Goal: Navigation & Orientation: Find specific page/section

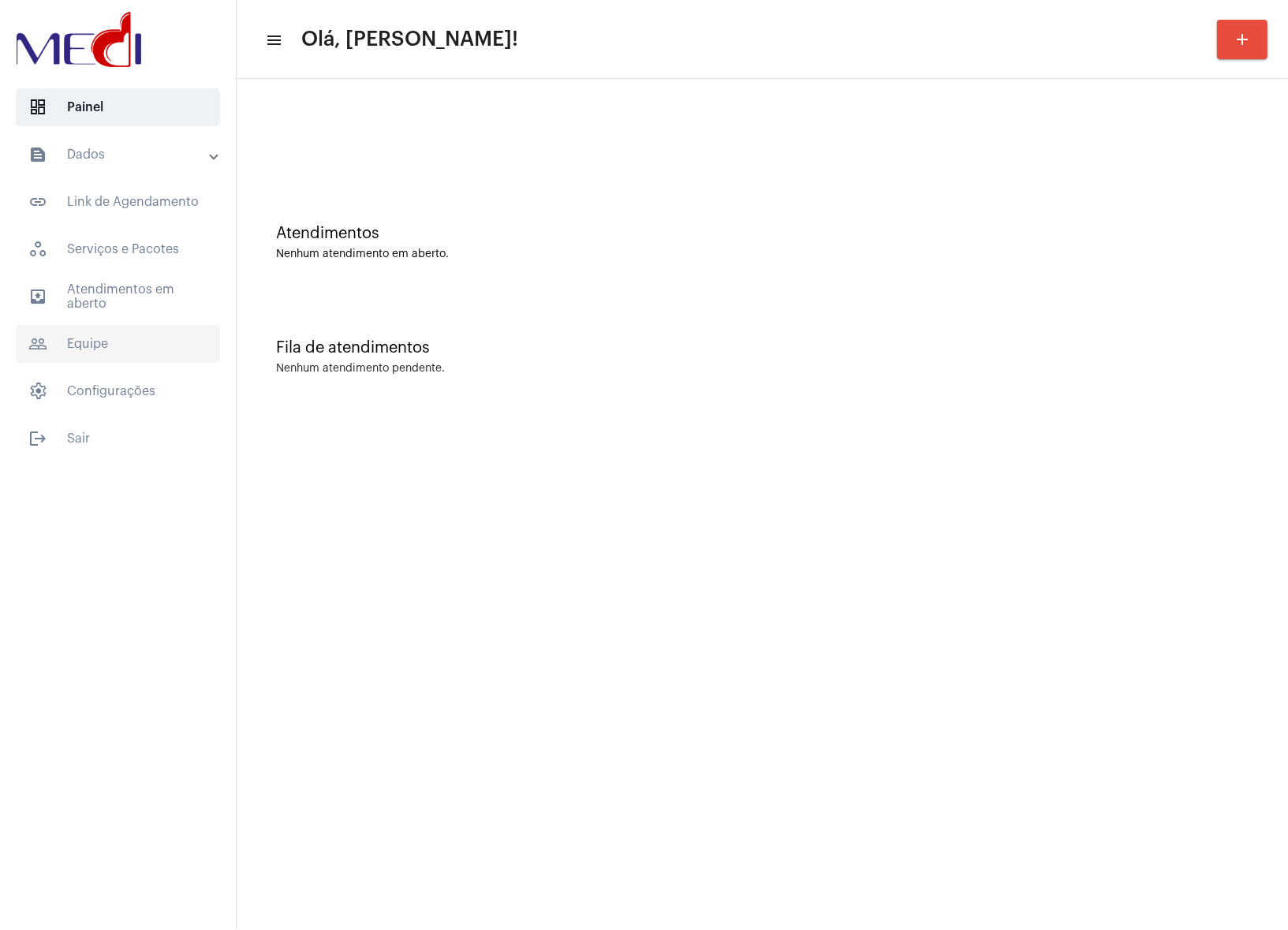
click at [120, 335] on span "people_outline Equipe" at bounding box center [117, 343] width 204 height 38
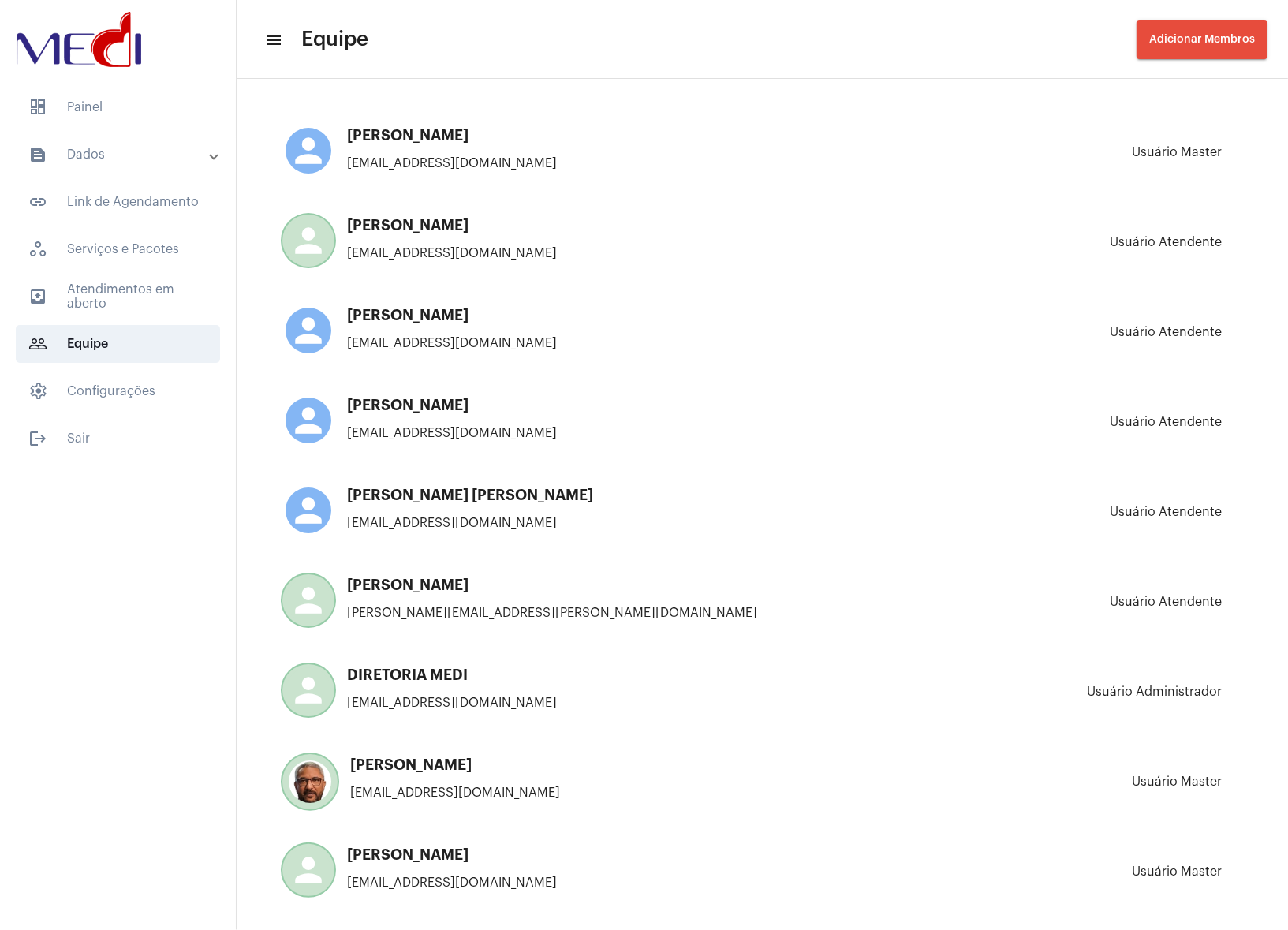
click at [104, 167] on mat-expansion-panel-header "text_snippet_outlined Dados" at bounding box center [123, 154] width 227 height 38
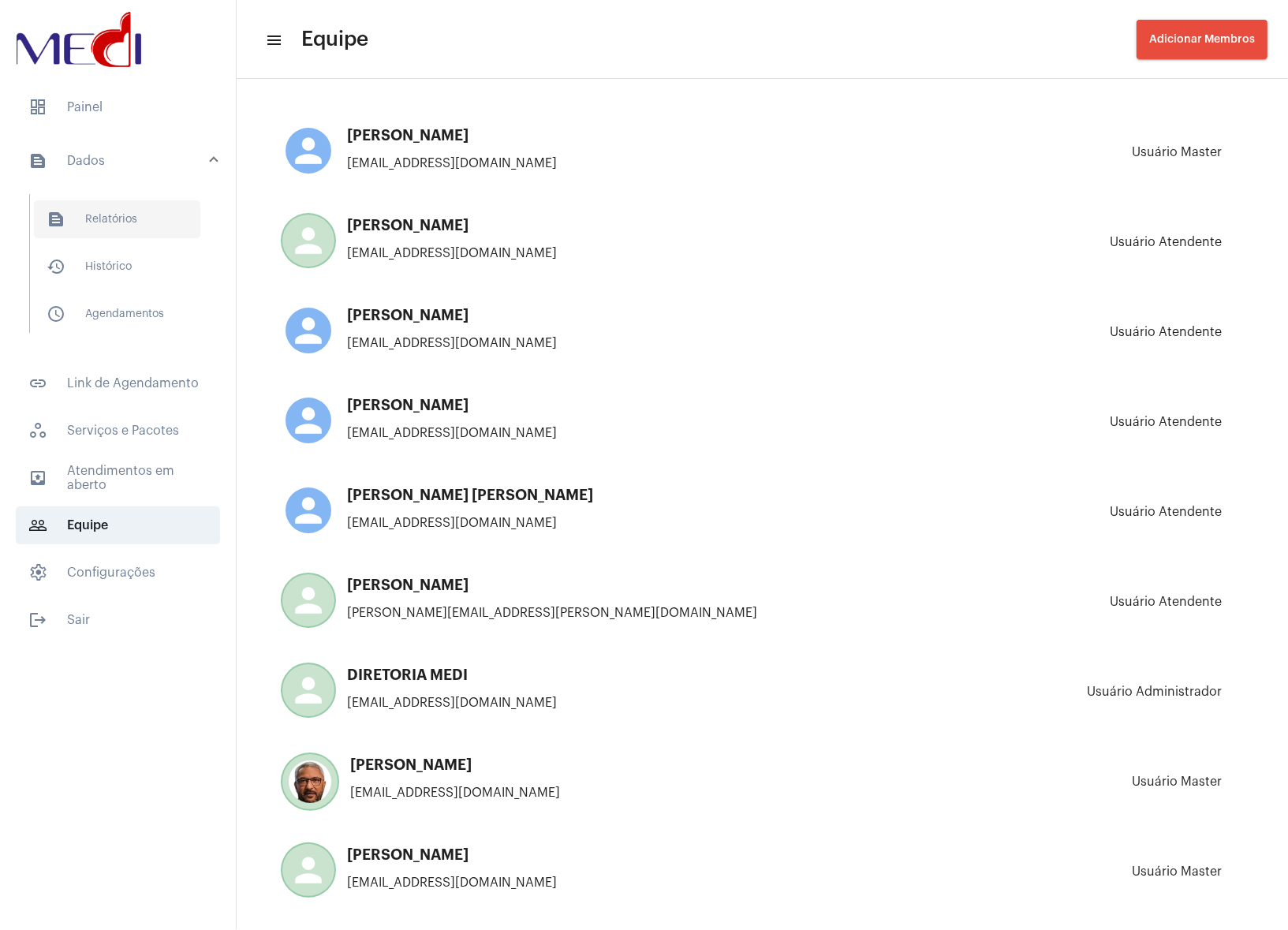
click at [104, 228] on span "text_snippet_outlined Relatórios" at bounding box center [117, 219] width 166 height 38
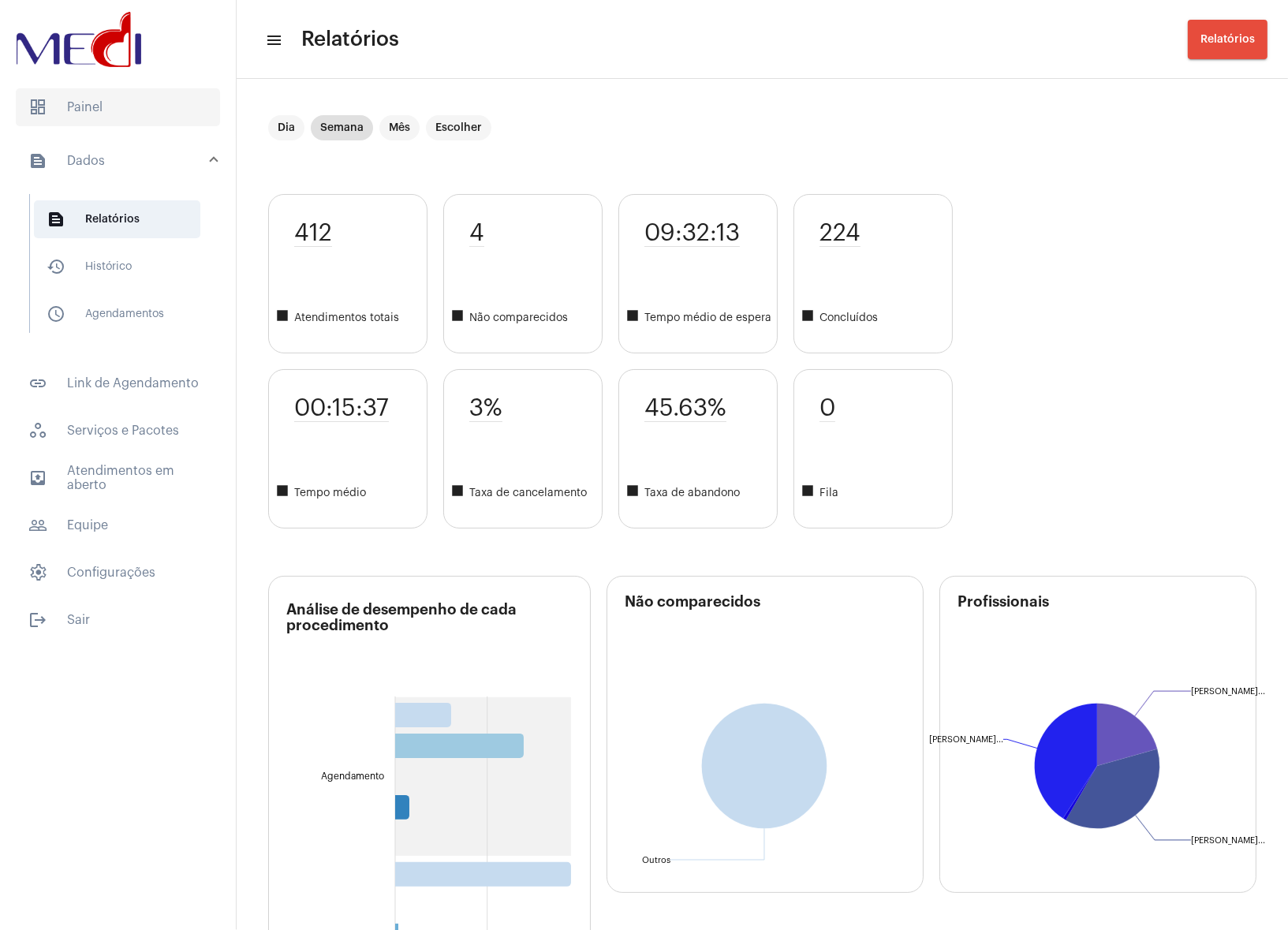
click at [91, 110] on span "dashboard Painel" at bounding box center [117, 107] width 204 height 38
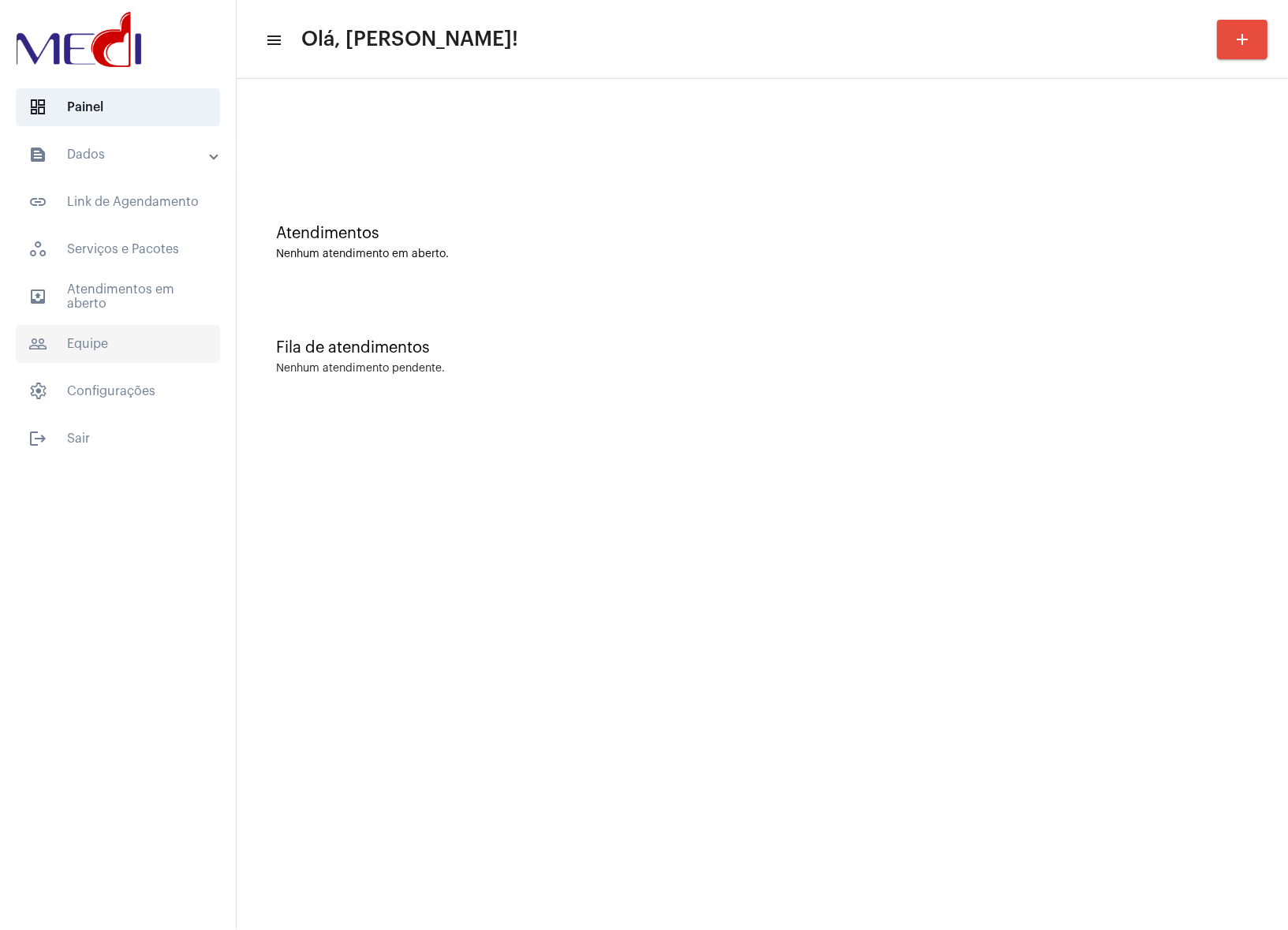
click at [91, 343] on span "people_outline Equipe" at bounding box center [117, 343] width 204 height 38
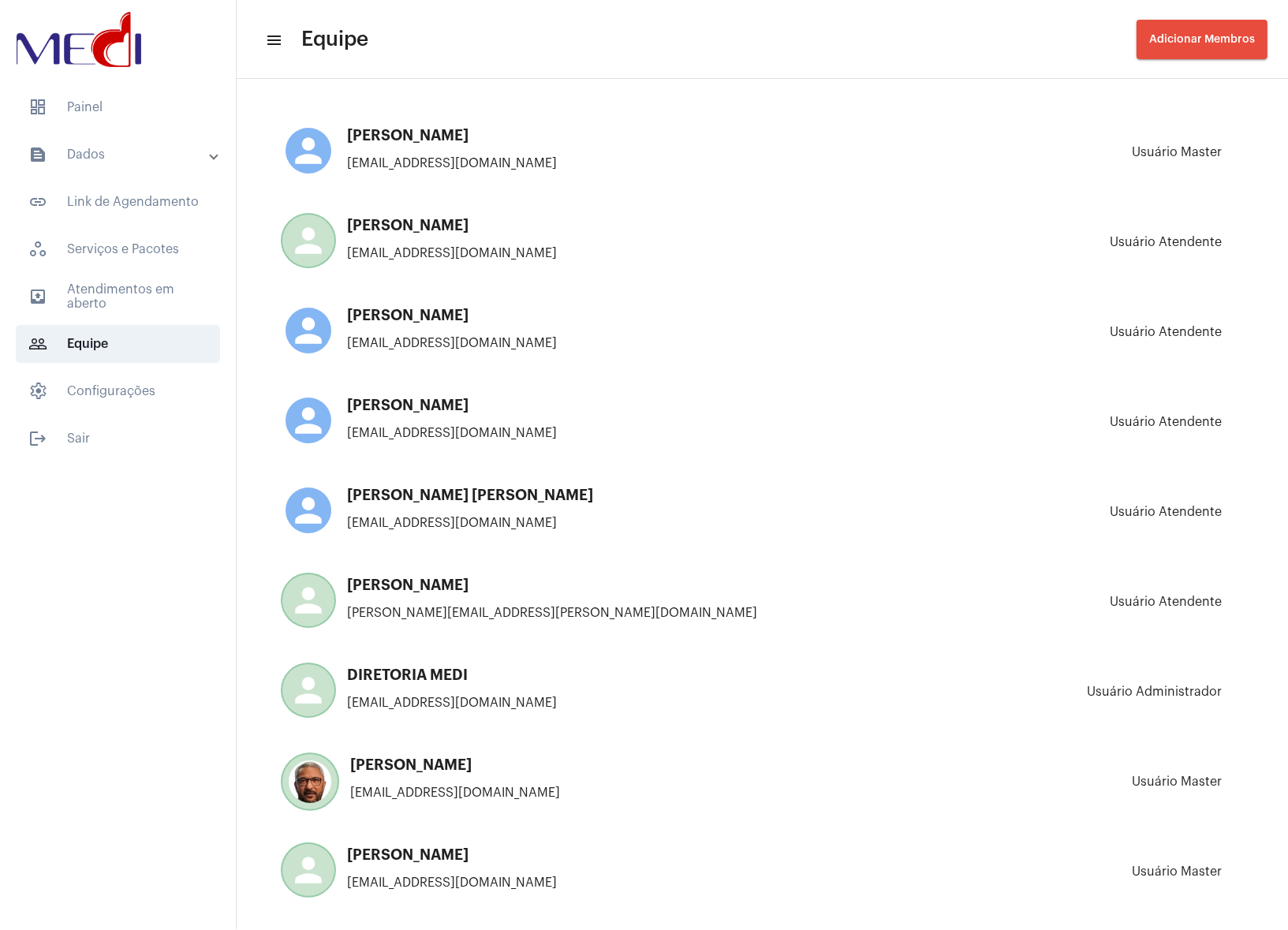
click at [82, 167] on mat-expansion-panel-header "text_snippet_outlined Dados" at bounding box center [123, 154] width 227 height 38
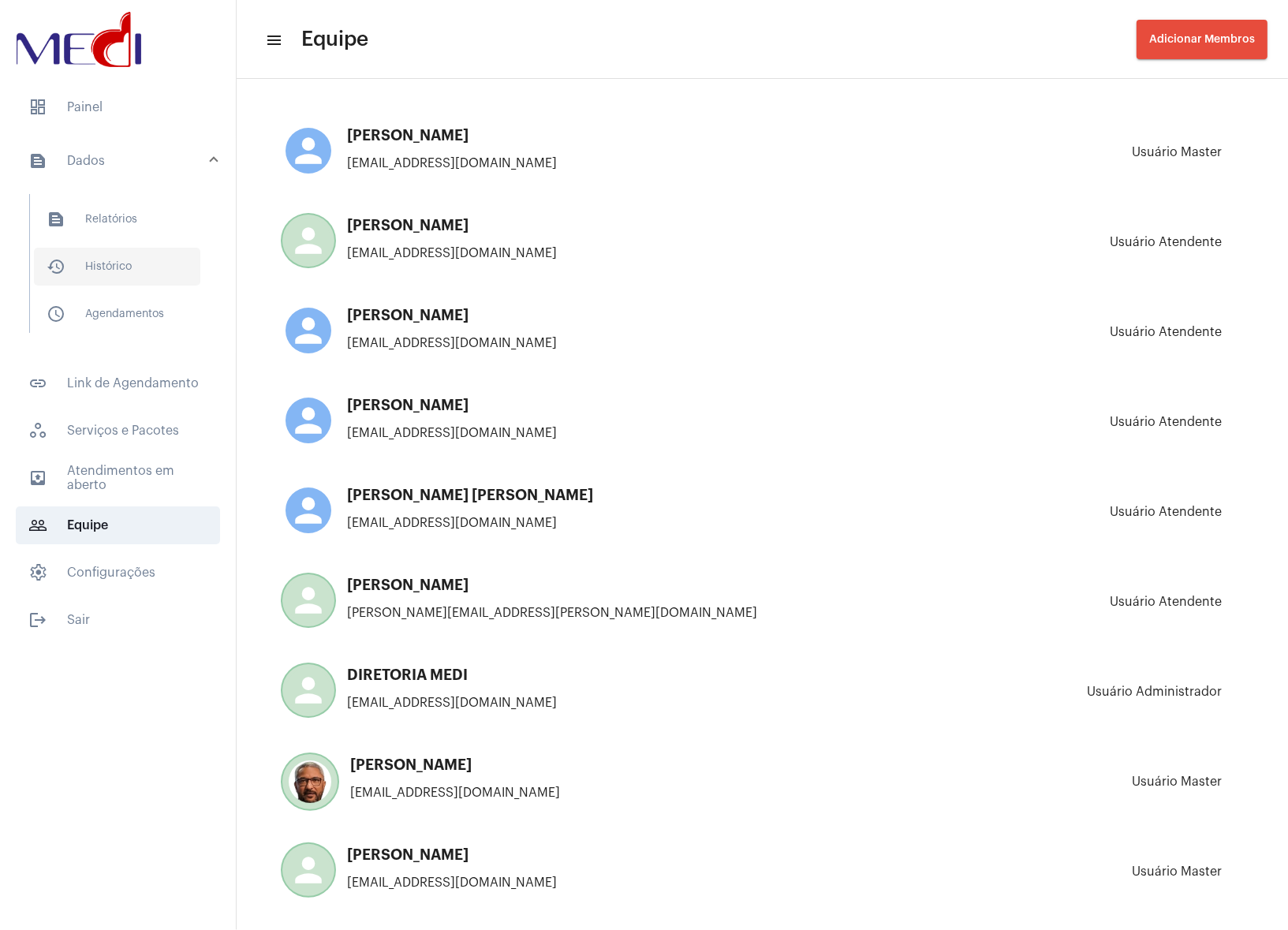
click at [89, 267] on span "history_outlined Histórico" at bounding box center [117, 267] width 166 height 38
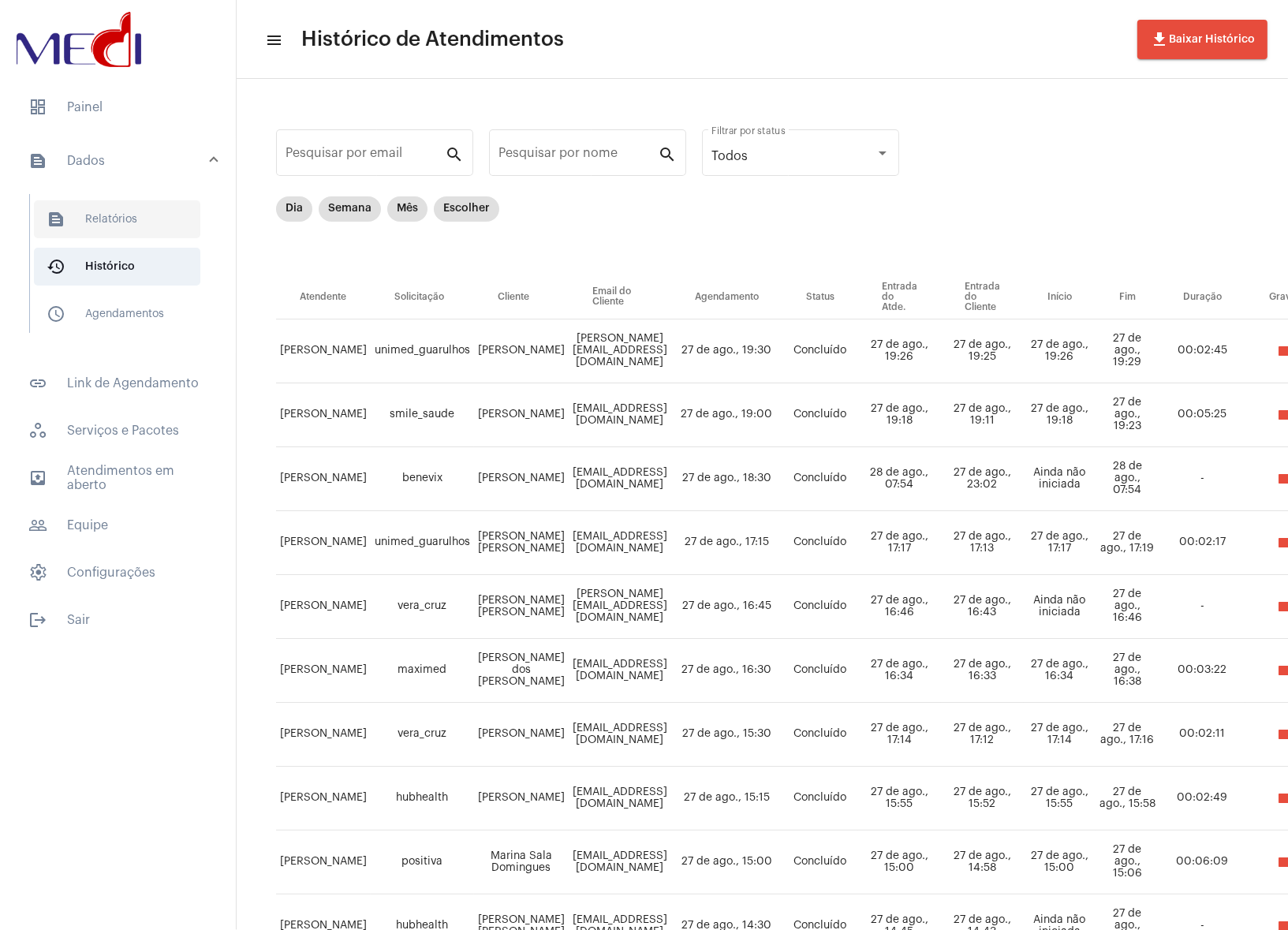
click at [91, 216] on span "text_snippet_outlined Relatórios" at bounding box center [117, 219] width 166 height 38
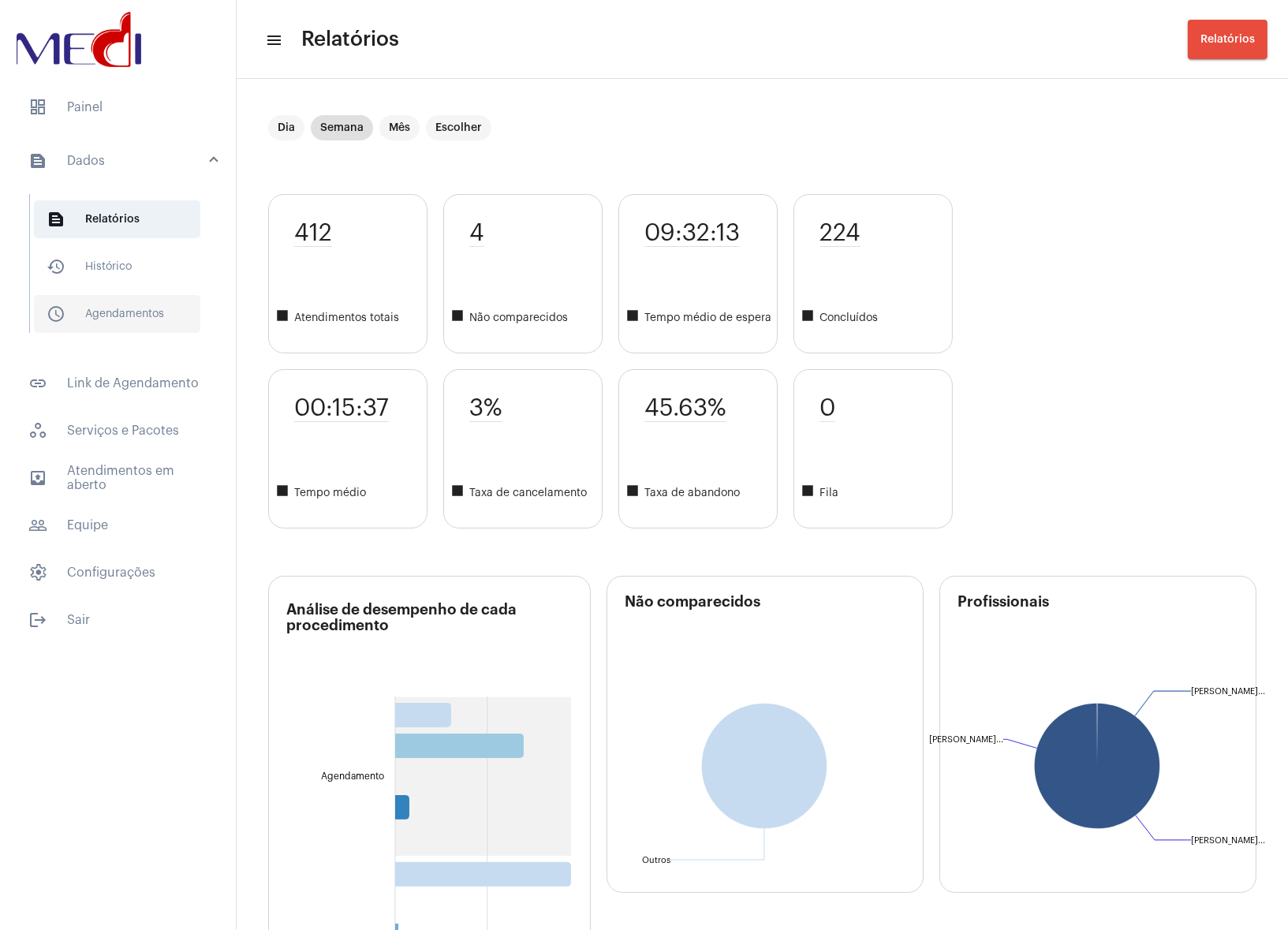
click at [96, 324] on span "schedule_outlined Agendamentos" at bounding box center [117, 314] width 166 height 38
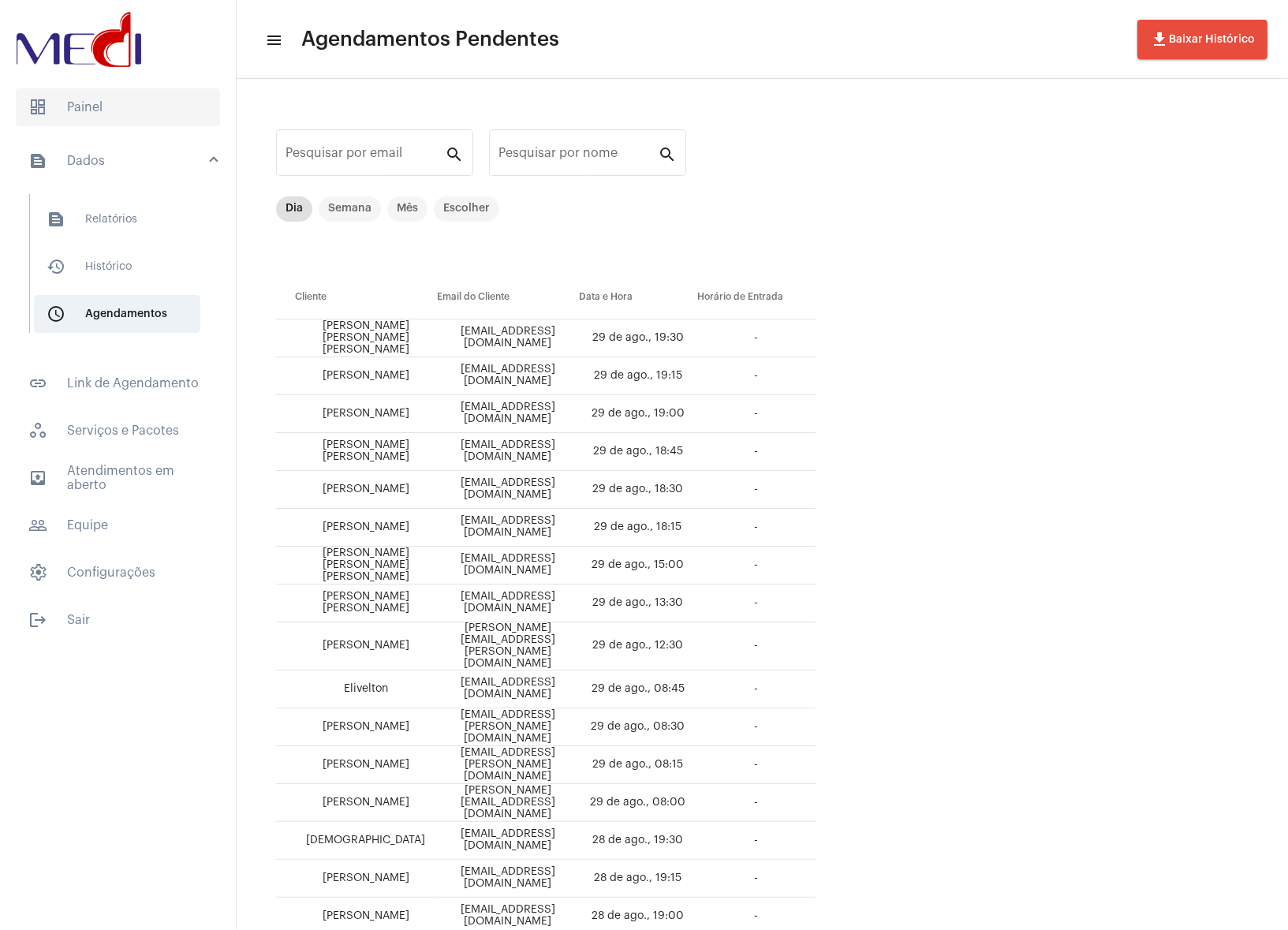
click at [104, 113] on span "dashboard Painel" at bounding box center [117, 107] width 204 height 38
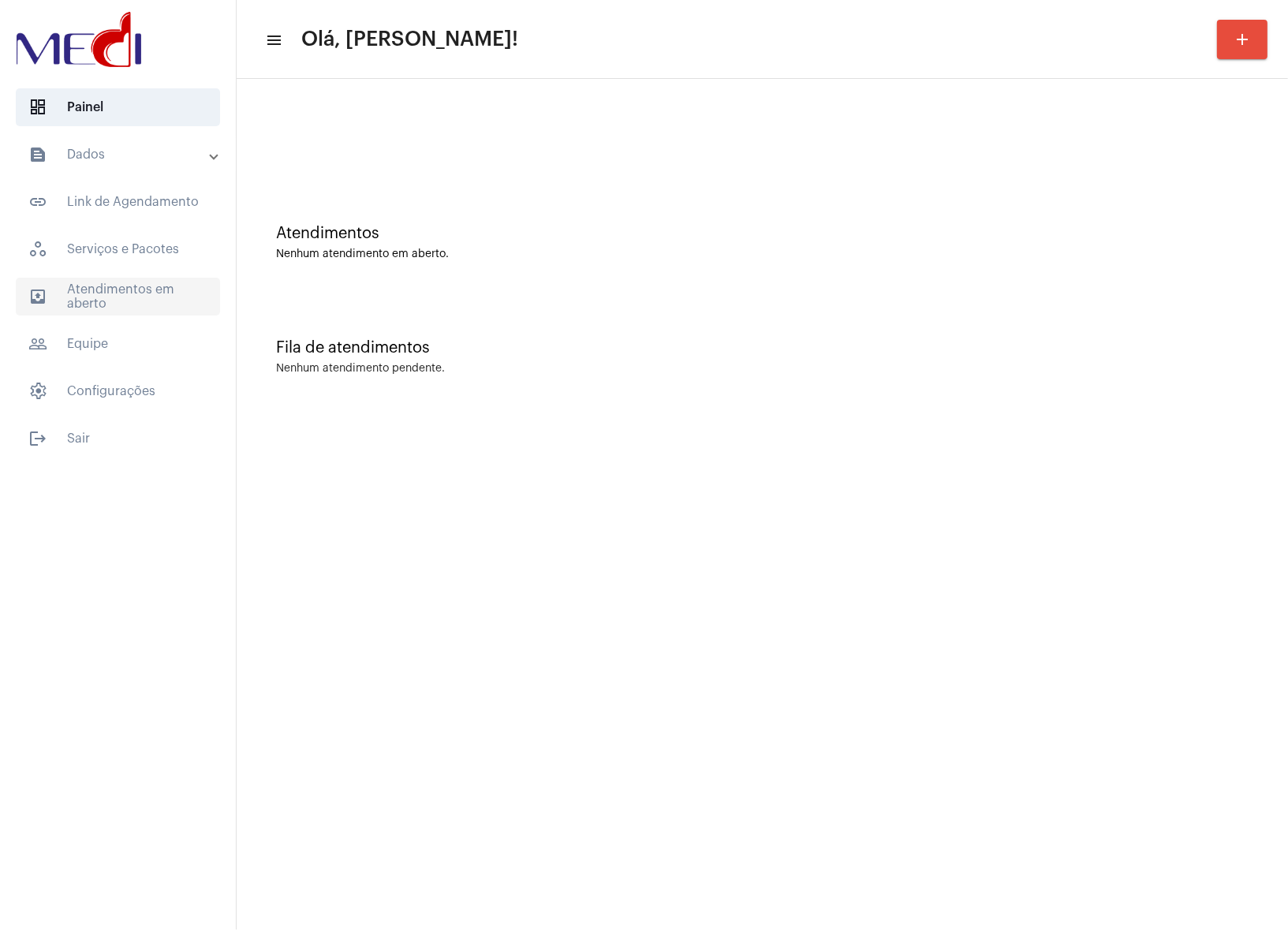
click at [151, 295] on span "outbox_outline Atendimentos em aberto" at bounding box center [117, 296] width 204 height 38
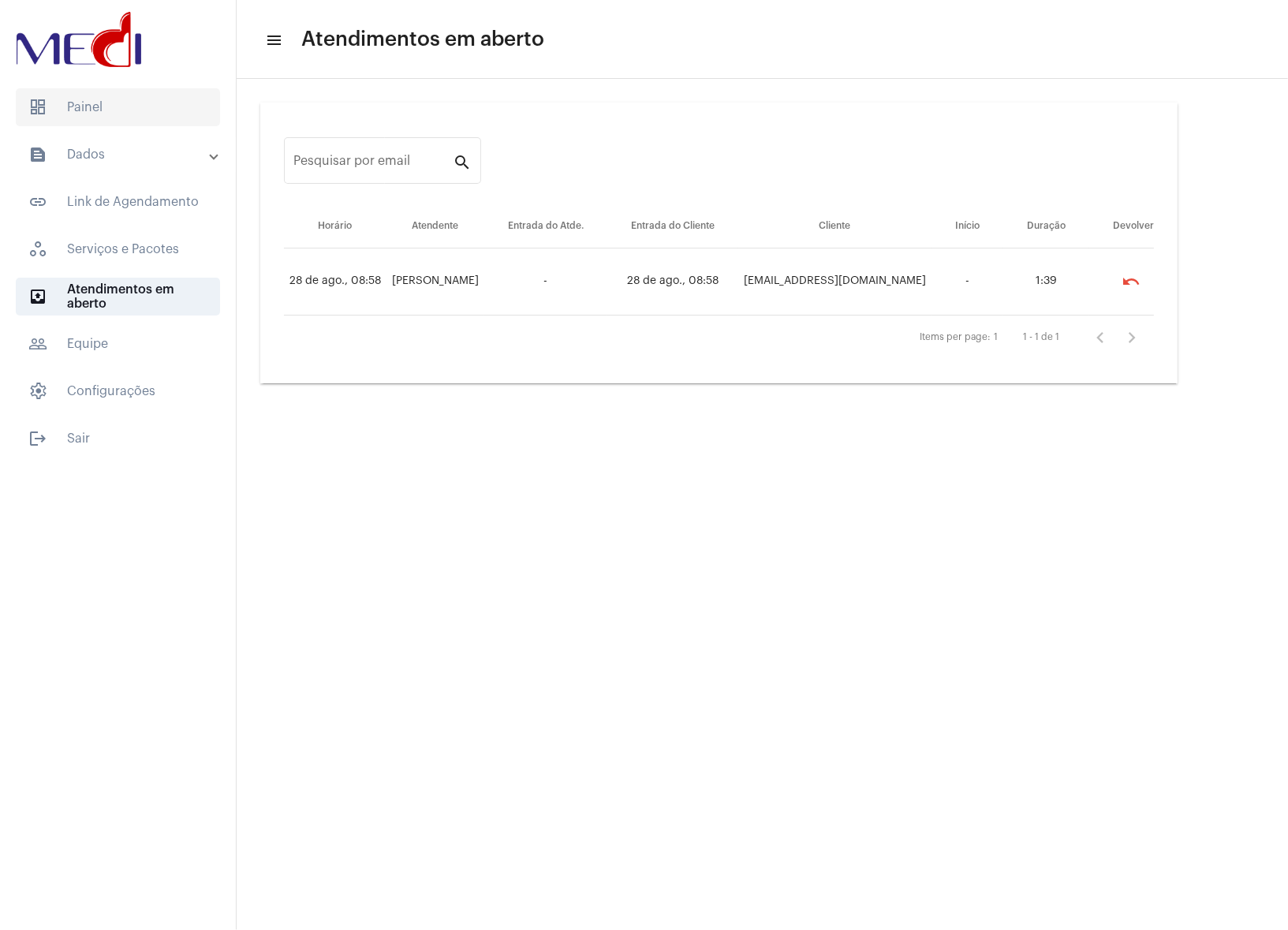
click at [156, 108] on span "dashboard Painel" at bounding box center [117, 107] width 204 height 38
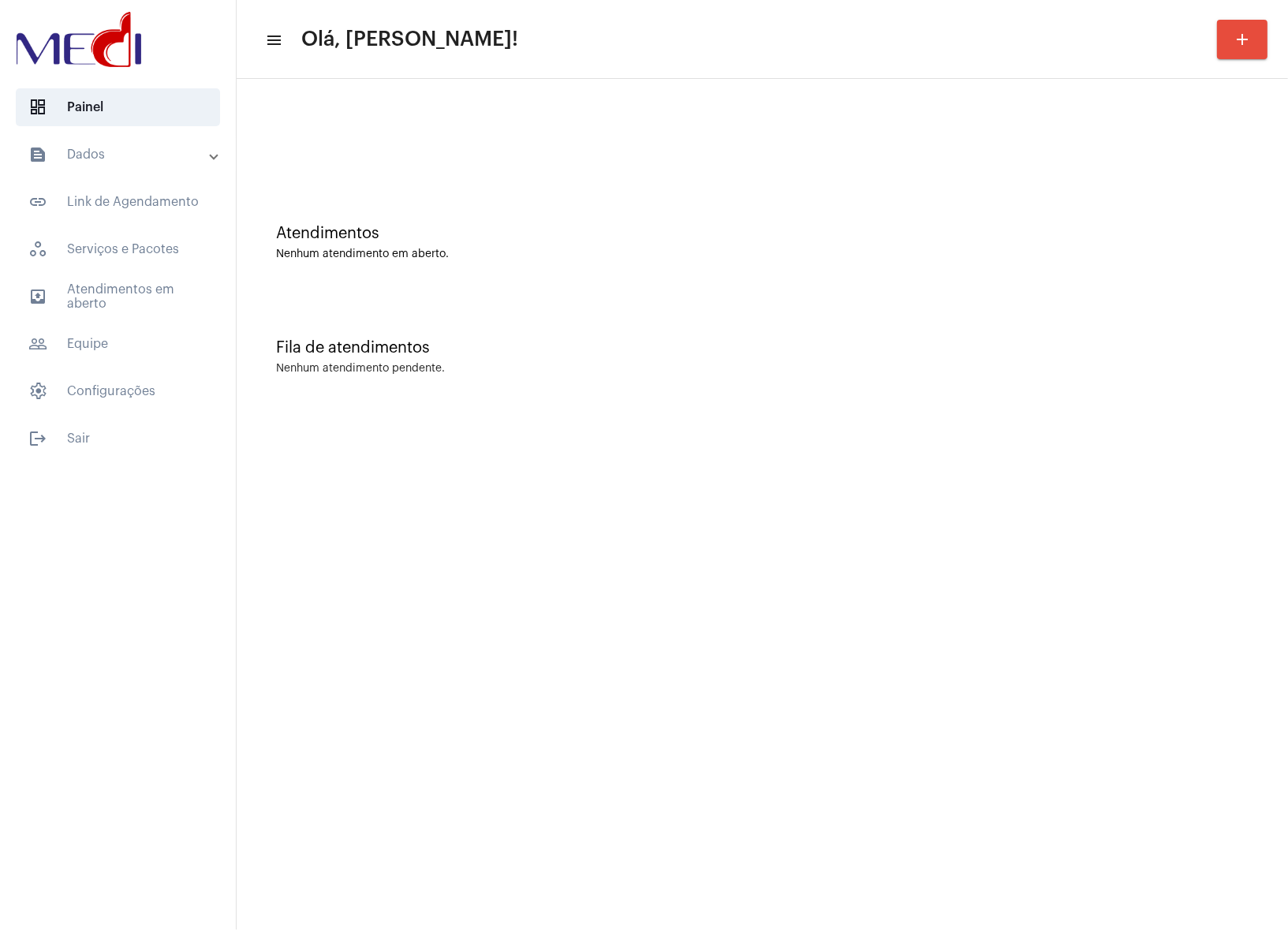
click at [744, 31] on mat-toolbar-row "menu Olá, [PERSON_NAME]! add" at bounding box center [762, 39] width 1051 height 51
